Goal: Task Accomplishment & Management: Manage account settings

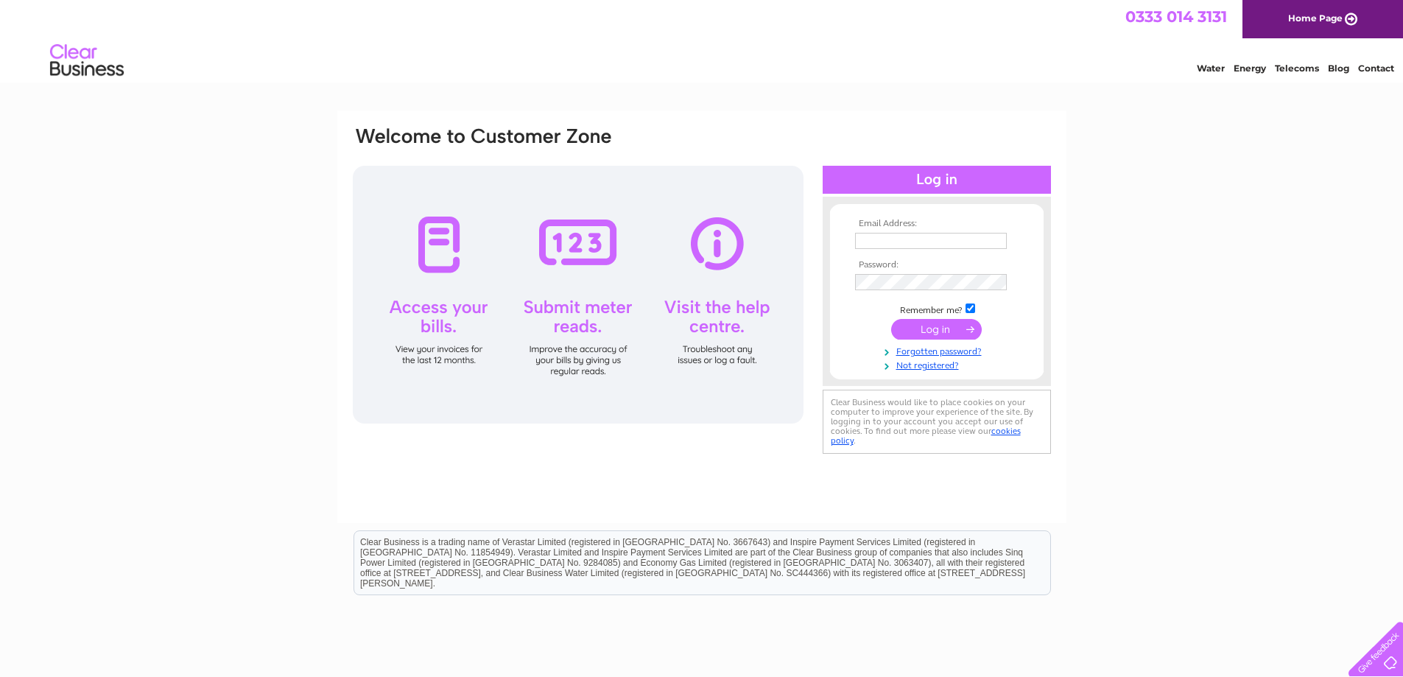
type input "office@sjuptonfarms.co.uk"
click at [943, 337] on input "submit" at bounding box center [936, 329] width 91 height 21
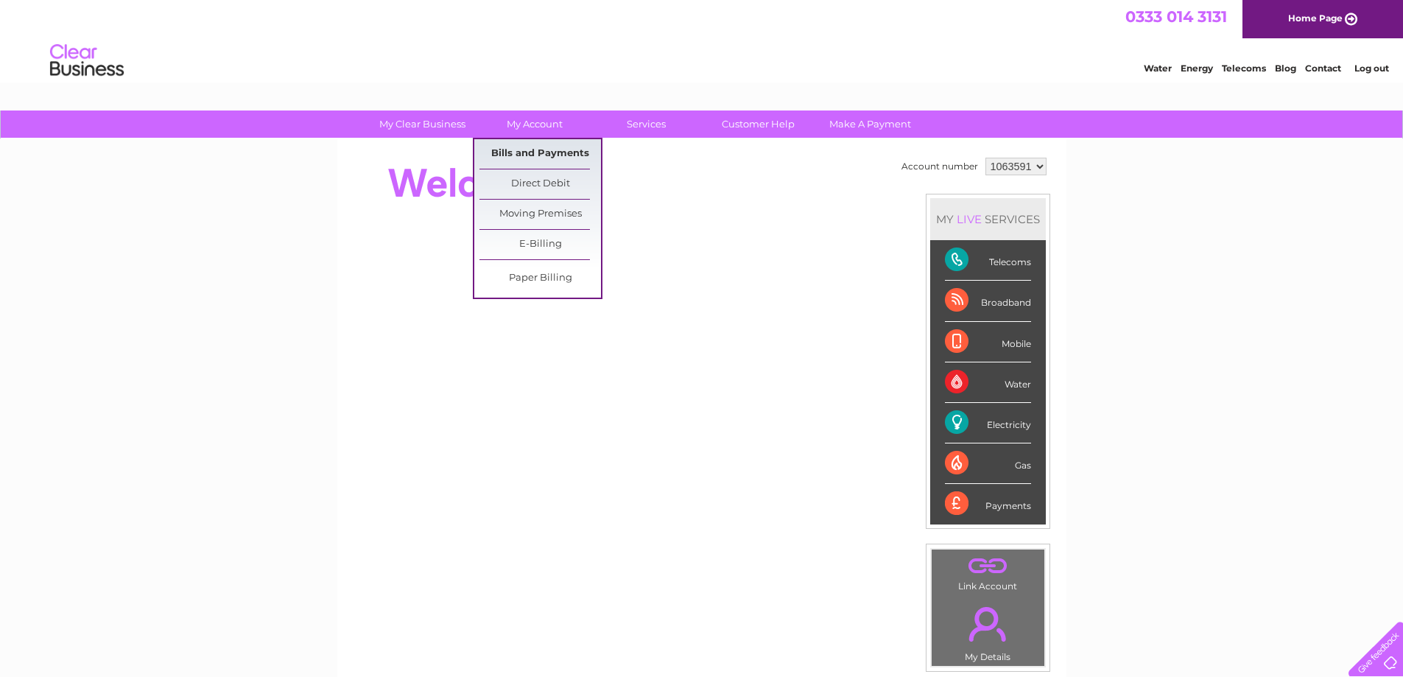
click at [528, 153] on link "Bills and Payments" at bounding box center [540, 153] width 122 height 29
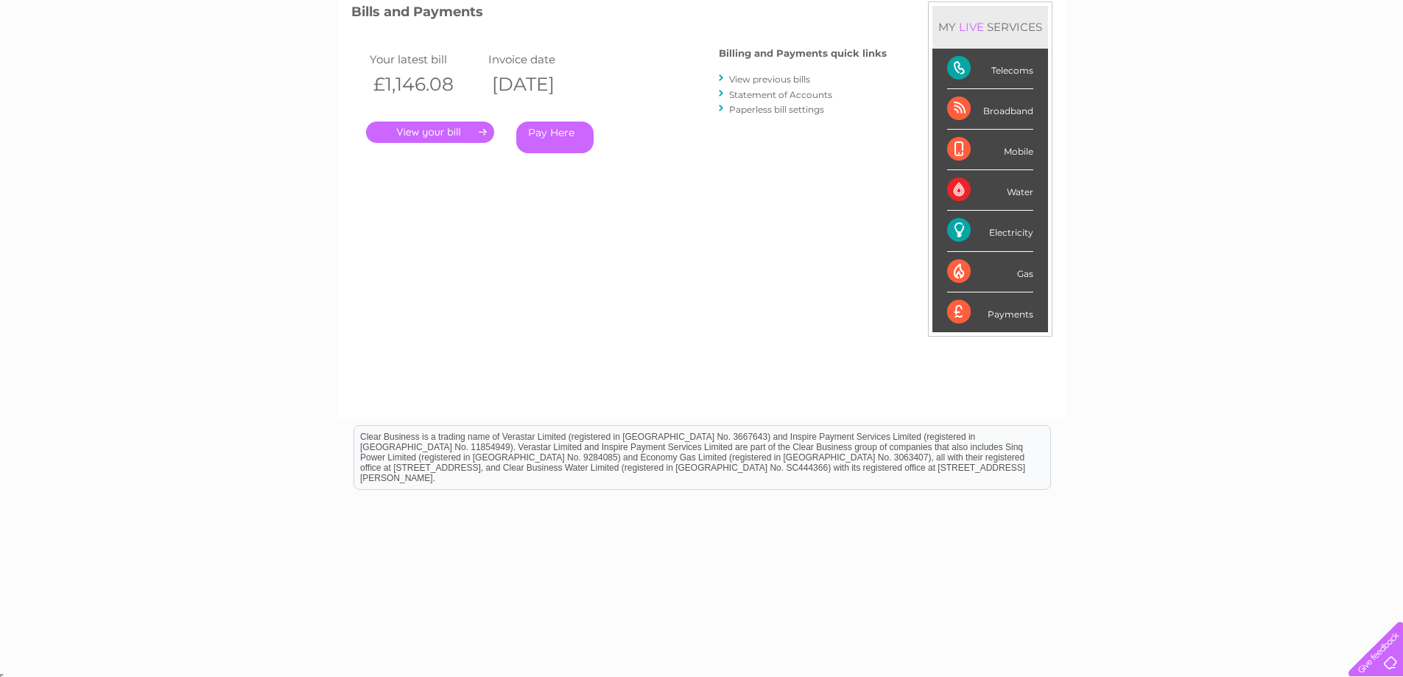
scroll to position [213, 0]
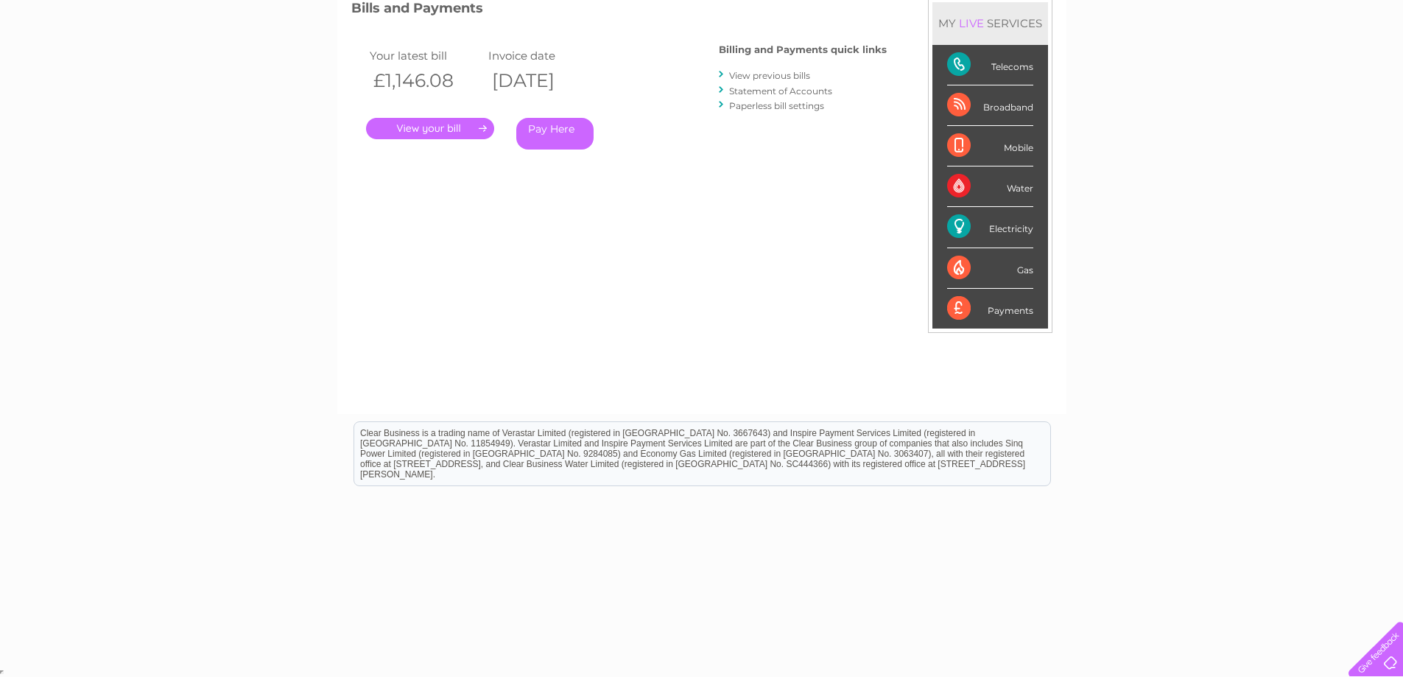
click at [423, 122] on link "." at bounding box center [430, 128] width 128 height 21
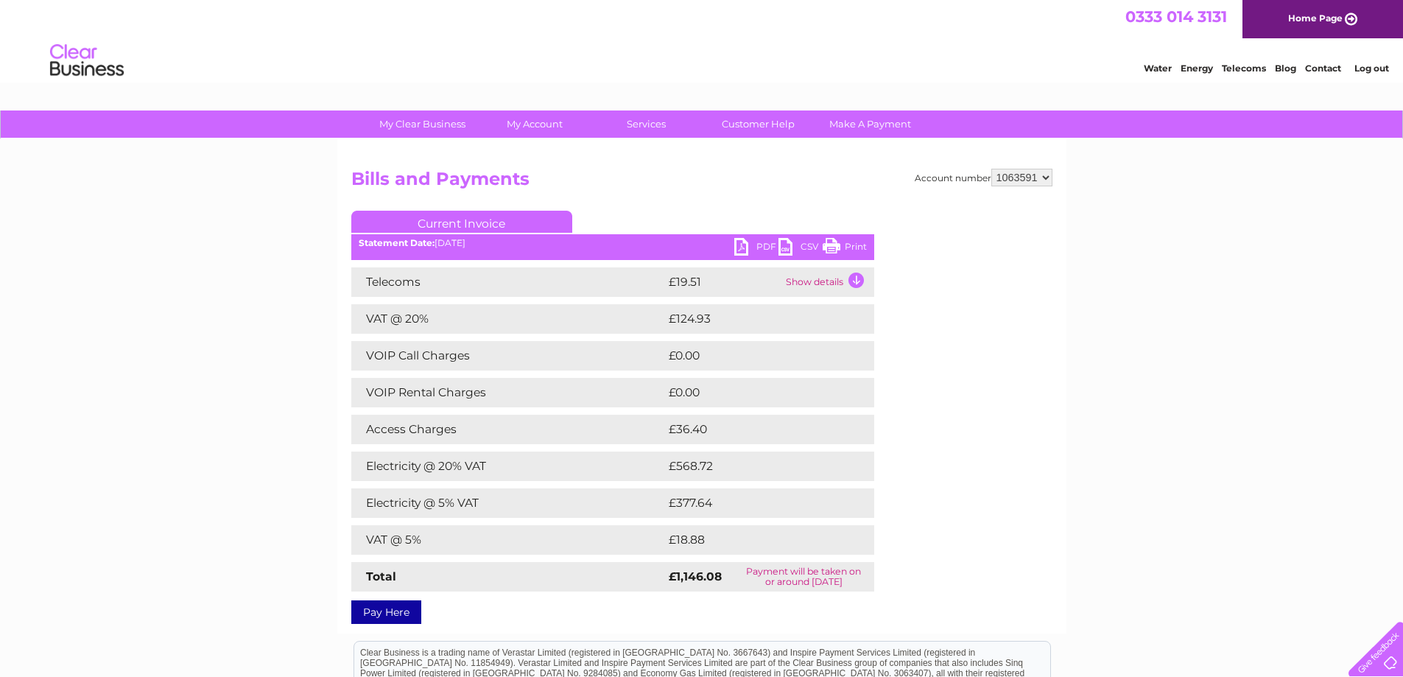
click at [738, 244] on link "PDF" at bounding box center [756, 248] width 44 height 21
click at [1362, 66] on link "Log out" at bounding box center [1371, 68] width 35 height 11
